Goal: Transaction & Acquisition: Book appointment/travel/reservation

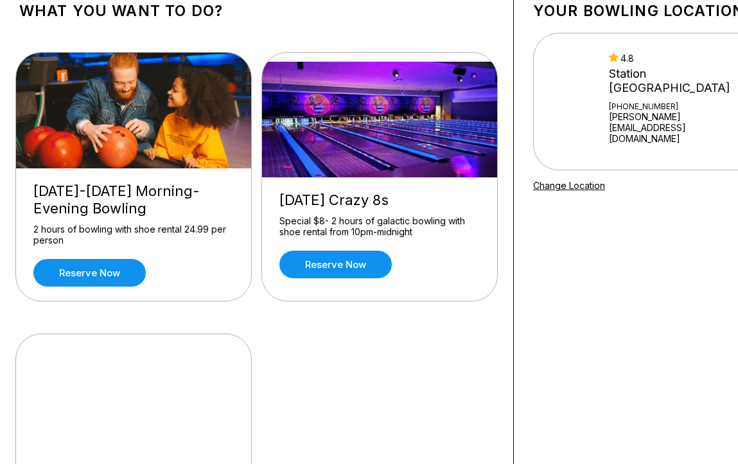
scroll to position [109, 0]
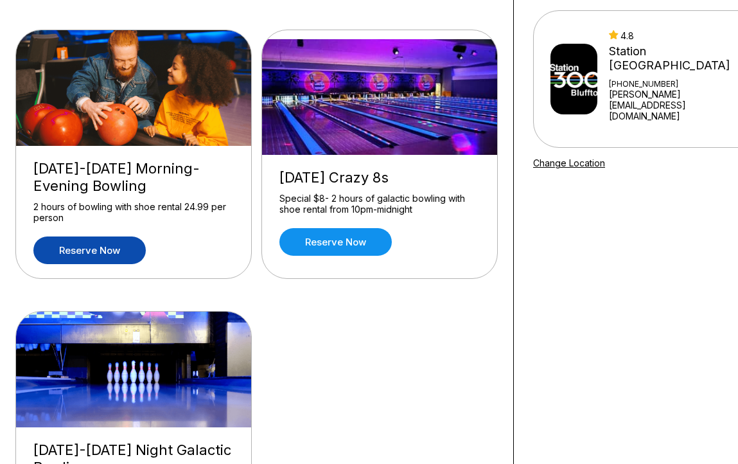
click at [103, 254] on link "Reserve now" at bounding box center [89, 250] width 112 height 28
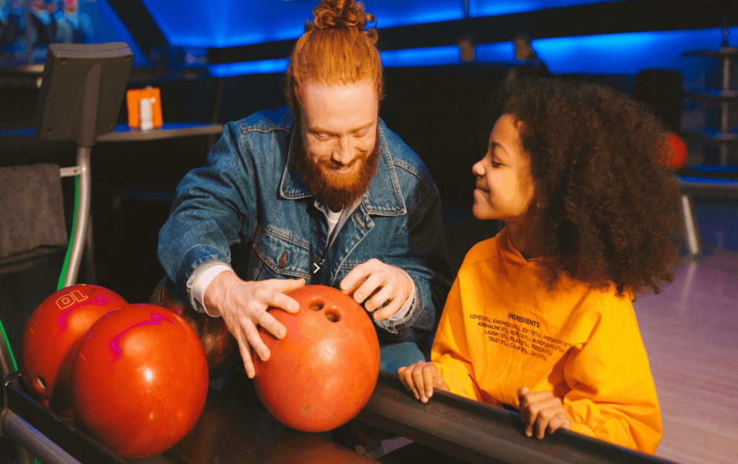
click at [111, 186] on button at bounding box center [119, 179] width 17 height 13
click at [128, 172] on button at bounding box center [136, 165] width 17 height 13
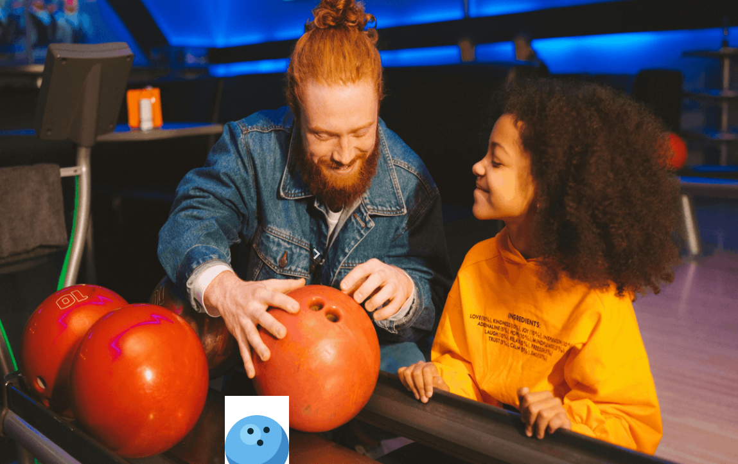
click at [128, 172] on button at bounding box center [136, 165] width 17 height 13
type input "*"
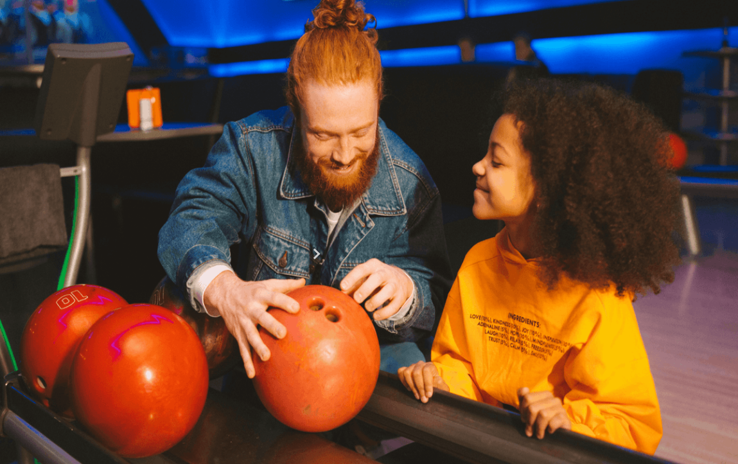
scroll to position [145, 0]
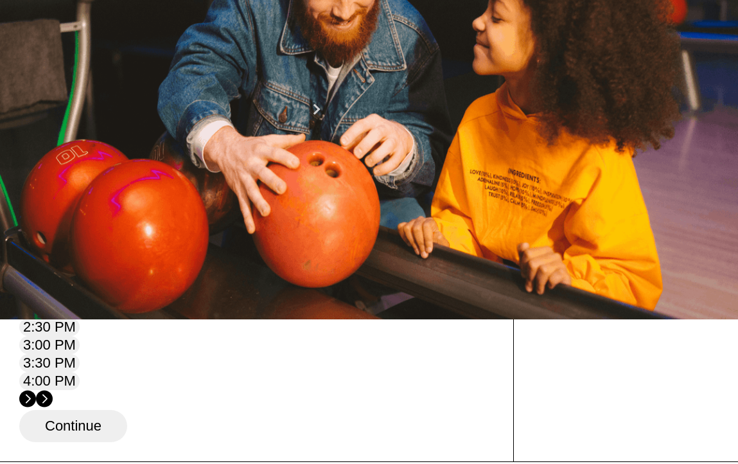
click at [168, 200] on div "20" at bounding box center [159, 191] width 17 height 17
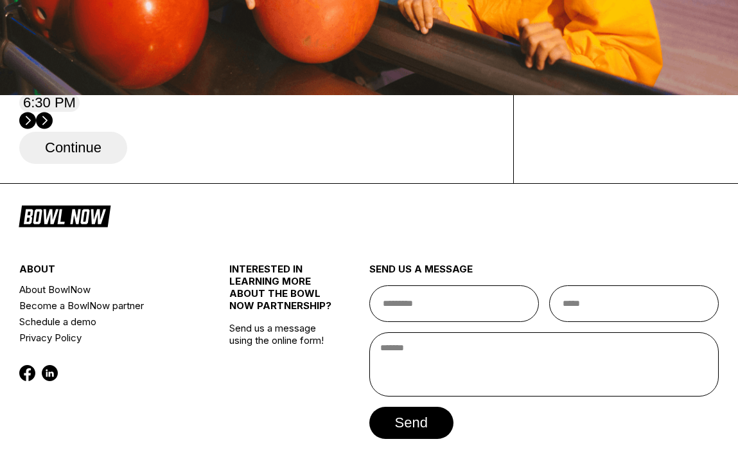
scroll to position [373, 0]
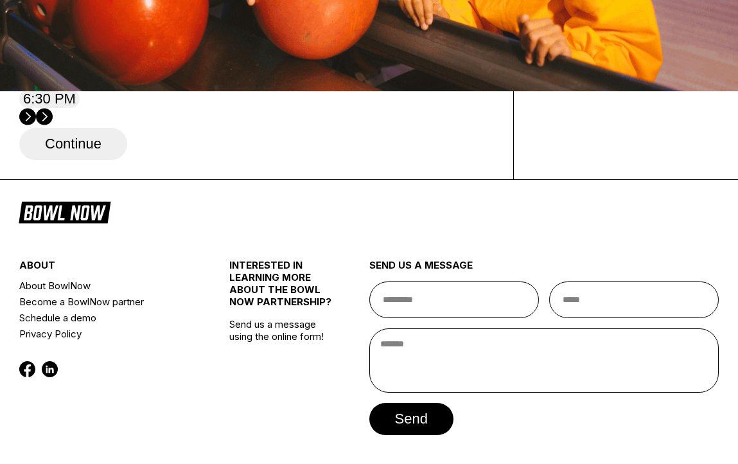
click at [80, 108] on button "6:30 PM" at bounding box center [49, 99] width 60 height 18
click at [86, 160] on button "Continue" at bounding box center [73, 144] width 108 height 32
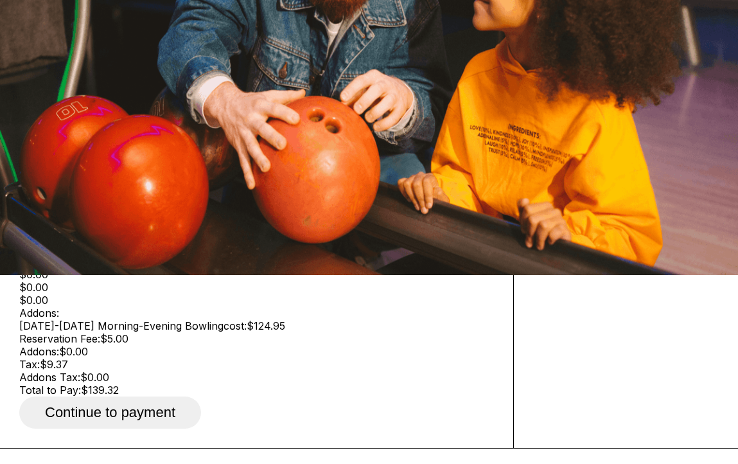
scroll to position [109, 0]
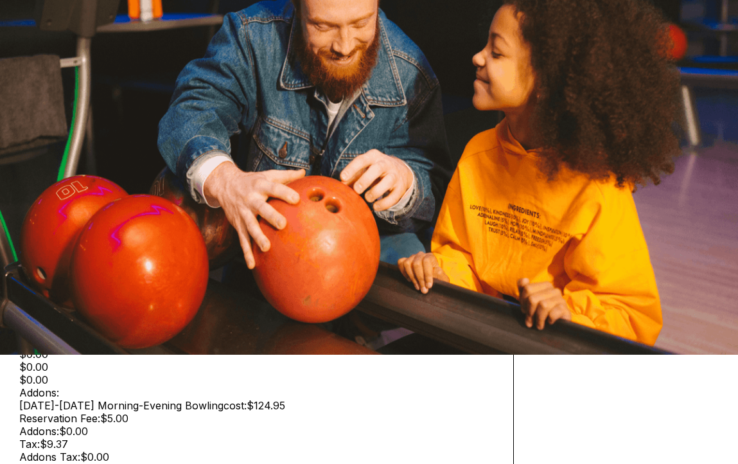
click at [49, 232] on button "Add" at bounding box center [35, 223] width 33 height 18
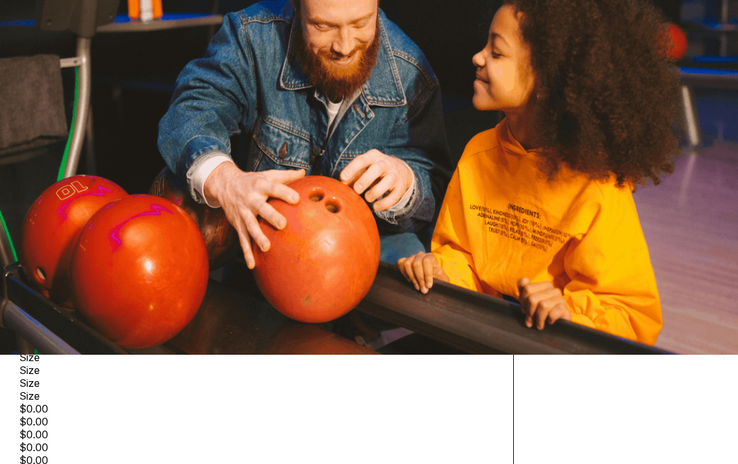
click at [159, 111] on button "Continue to payment" at bounding box center [110, 95] width 182 height 32
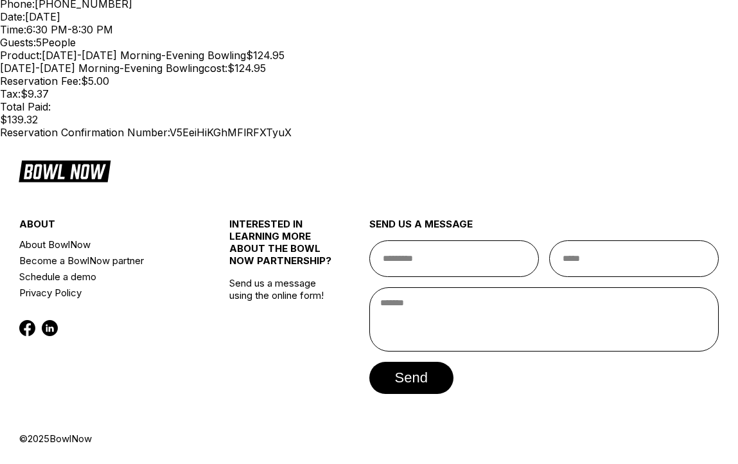
scroll to position [272, 0]
